Goal: Find specific fact: Find contact information

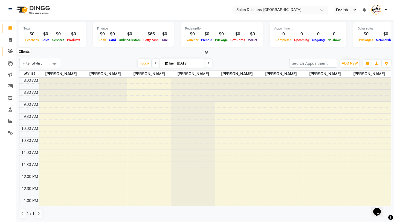
click at [8, 52] on icon at bounding box center [10, 51] width 5 height 4
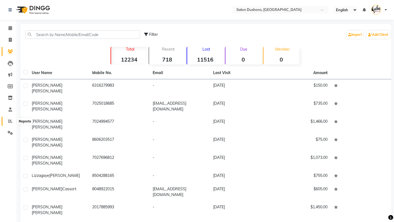
click at [10, 121] on icon at bounding box center [10, 121] width 4 height 4
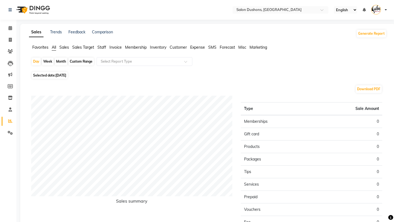
click at [179, 48] on span "Customer" at bounding box center [178, 47] width 17 height 5
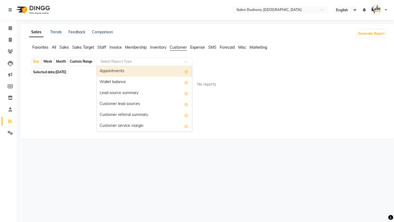
click at [167, 59] on input "text" at bounding box center [139, 61] width 79 height 5
click at [158, 70] on div "Appointments" at bounding box center [144, 71] width 95 height 11
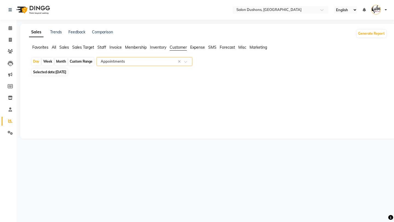
click at [63, 59] on div "Month" at bounding box center [61, 62] width 13 height 8
select select "9"
select select "2025"
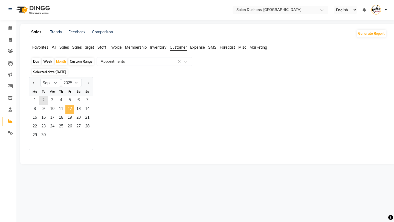
click at [69, 107] on span "12" at bounding box center [69, 109] width 9 height 9
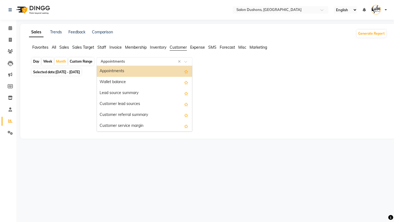
click at [134, 64] on div "Select Report Type × Appointments ×" at bounding box center [145, 61] width 96 height 9
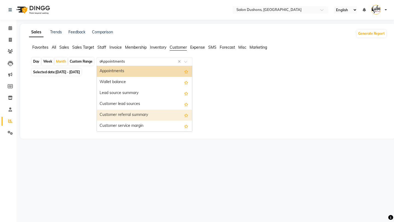
type input "on"
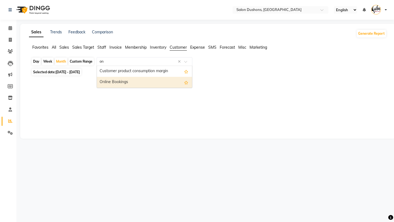
click at [133, 84] on div "Online Bookings" at bounding box center [144, 82] width 95 height 11
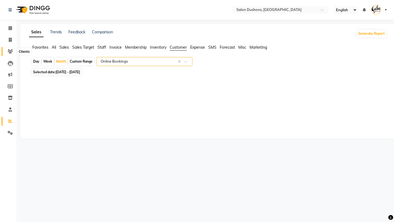
click at [8, 51] on icon at bounding box center [10, 51] width 5 height 4
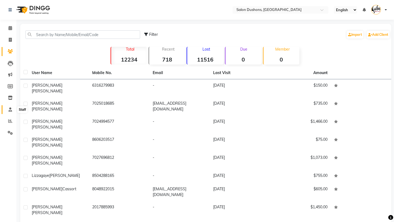
click at [11, 108] on icon at bounding box center [10, 109] width 4 height 4
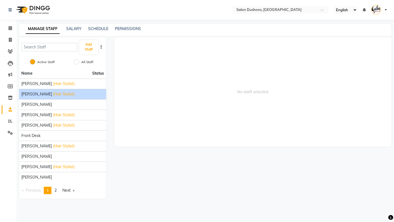
click at [41, 91] on li "[PERSON_NAME] (Hair Stylist)" at bounding box center [62, 94] width 87 height 10
click at [40, 95] on span "[PERSON_NAME]" at bounding box center [36, 94] width 31 height 6
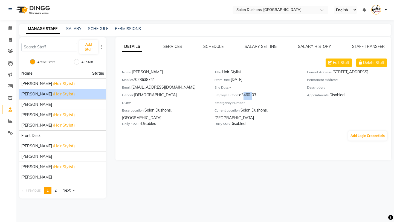
drag, startPoint x: 242, startPoint y: 95, endPoint x: 250, endPoint y: 95, distance: 8.2
click at [250, 95] on div "Employee Code: e3460-03" at bounding box center [256, 96] width 84 height 8
copy div "3460"
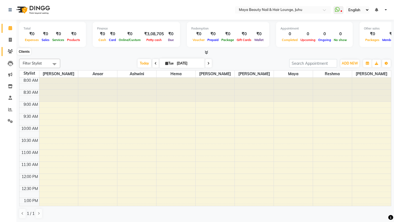
click at [10, 53] on icon at bounding box center [10, 51] width 5 height 4
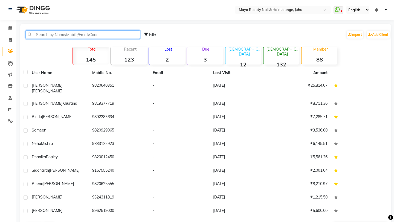
click at [51, 34] on input "text" at bounding box center [82, 34] width 115 height 8
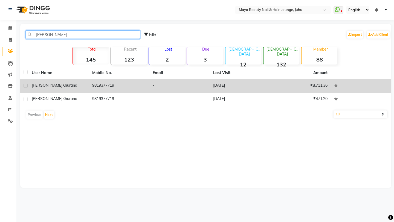
type input "benu"
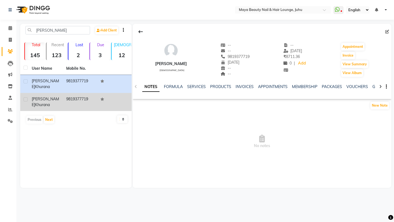
click at [85, 95] on td "9819377719" at bounding box center [80, 102] width 34 height 18
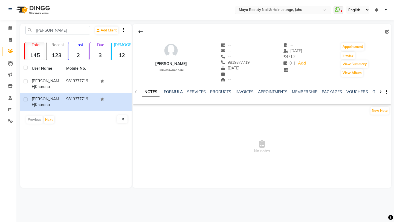
click at [302, 11] on input "text" at bounding box center [277, 10] width 79 height 5
click at [284, 36] on div at bounding box center [262, 32] width 258 height 10
